Goal: Check status: Check status

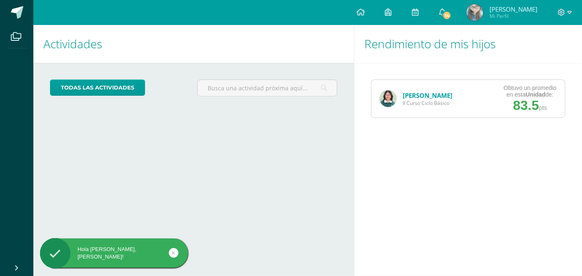
click at [387, 103] on img at bounding box center [388, 98] width 17 height 17
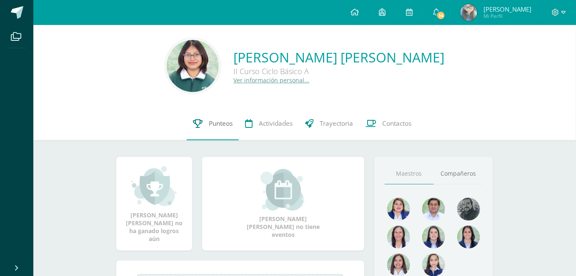
click at [206, 126] on link "Punteos" at bounding box center [213, 123] width 52 height 33
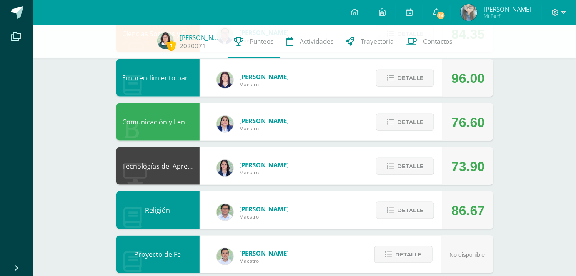
scroll to position [213, 0]
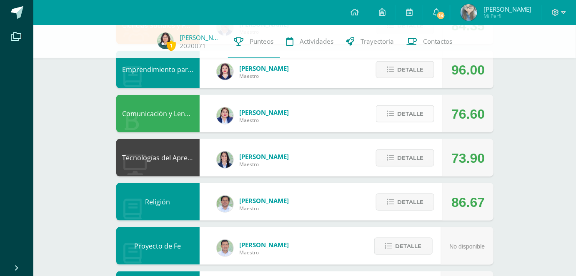
click at [404, 113] on span "Detalle" at bounding box center [410, 113] width 26 height 15
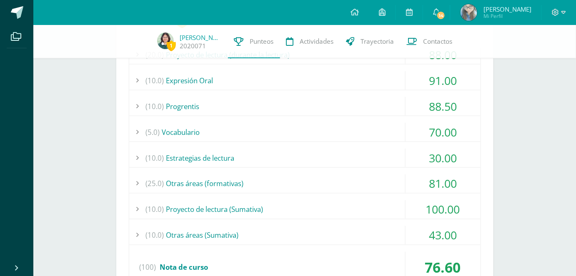
scroll to position [361, 0]
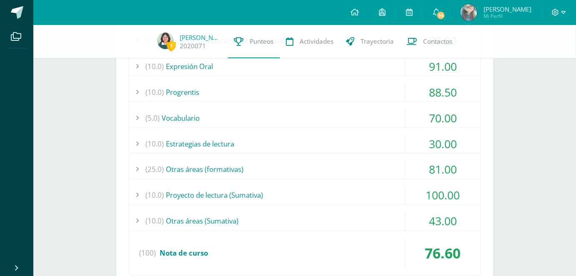
click at [280, 198] on div "(10.0) Proyecto de lectura (Sumativa)" at bounding box center [304, 195] width 351 height 19
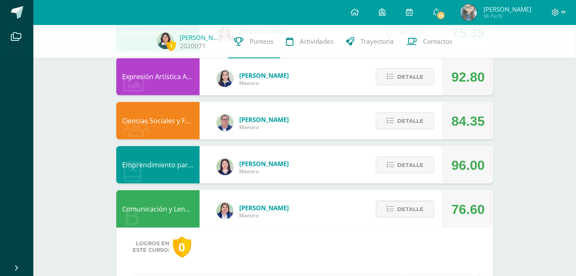
scroll to position [133, 0]
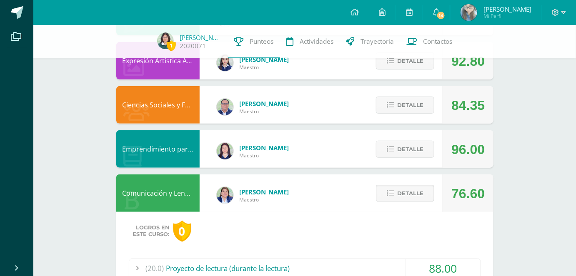
click at [418, 190] on span "Detalle" at bounding box center [410, 193] width 26 height 15
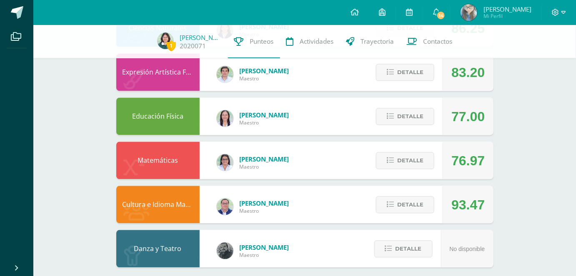
scroll to position [528, 0]
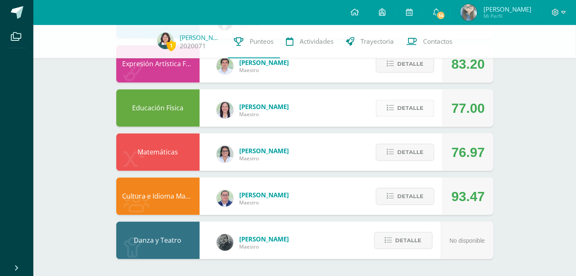
click at [409, 108] on span "Detalle" at bounding box center [410, 108] width 26 height 15
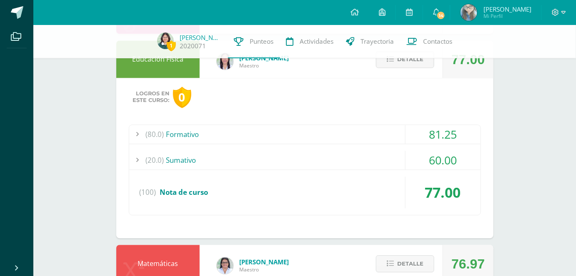
scroll to position [581, 0]
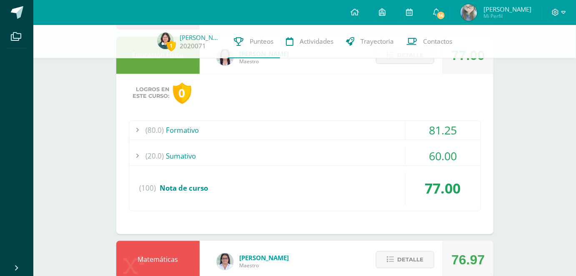
click at [417, 155] on div "60.00" at bounding box center [443, 156] width 75 height 19
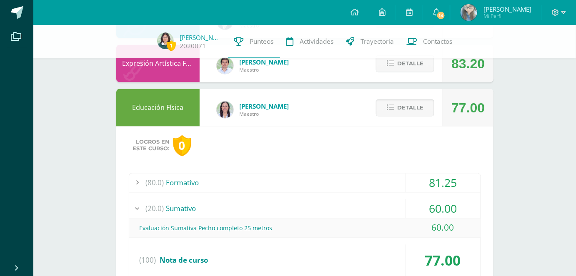
scroll to position [520, 0]
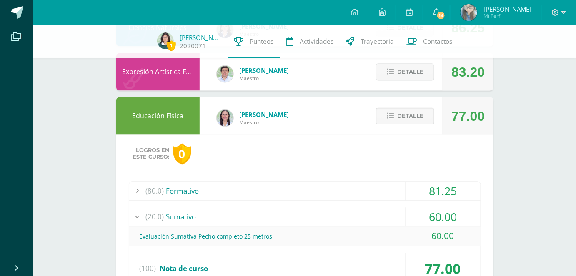
click at [412, 109] on span "Detalle" at bounding box center [410, 116] width 26 height 15
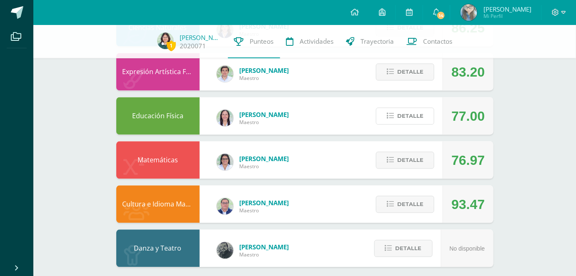
scroll to position [528, 0]
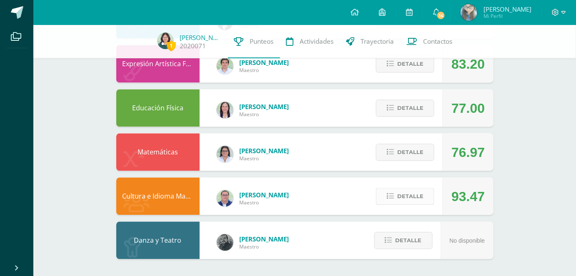
click at [395, 200] on button "Detalle" at bounding box center [405, 196] width 58 height 17
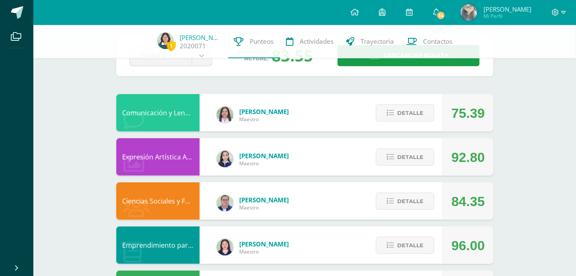
scroll to position [0, 0]
